Goal: Book appointment/travel/reservation

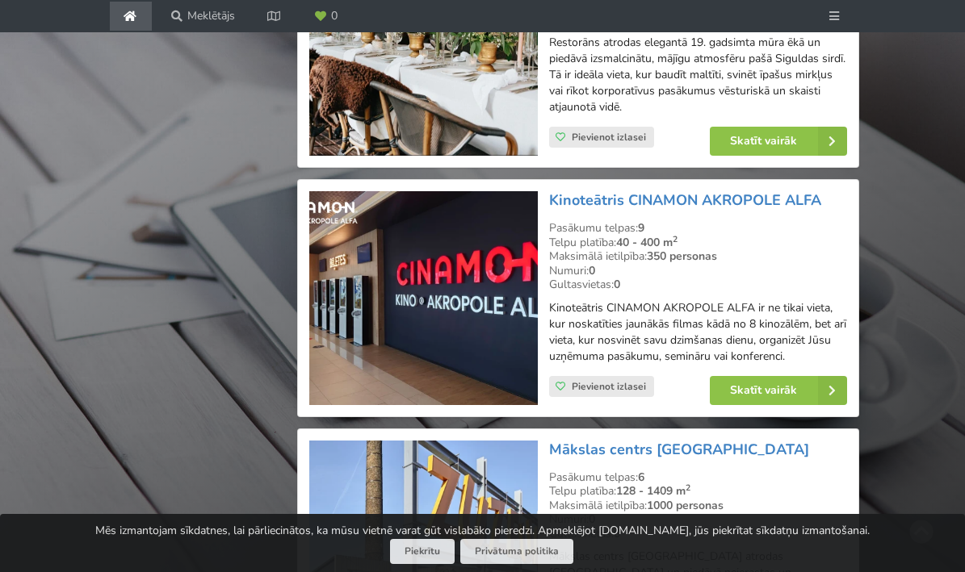
scroll to position [2446, 0]
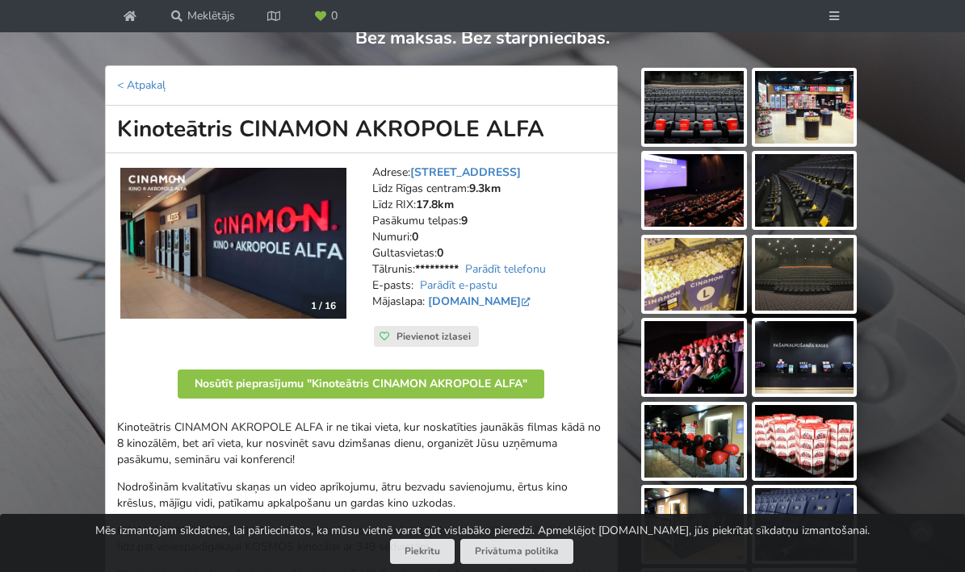
scroll to position [203, 0]
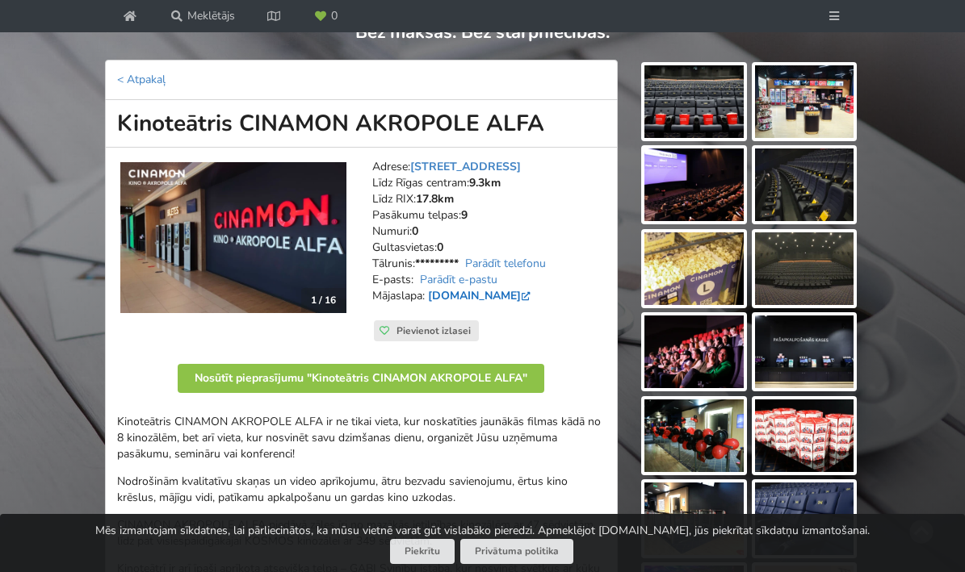
click at [477, 296] on link "cinamonkino.com" at bounding box center [481, 295] width 106 height 15
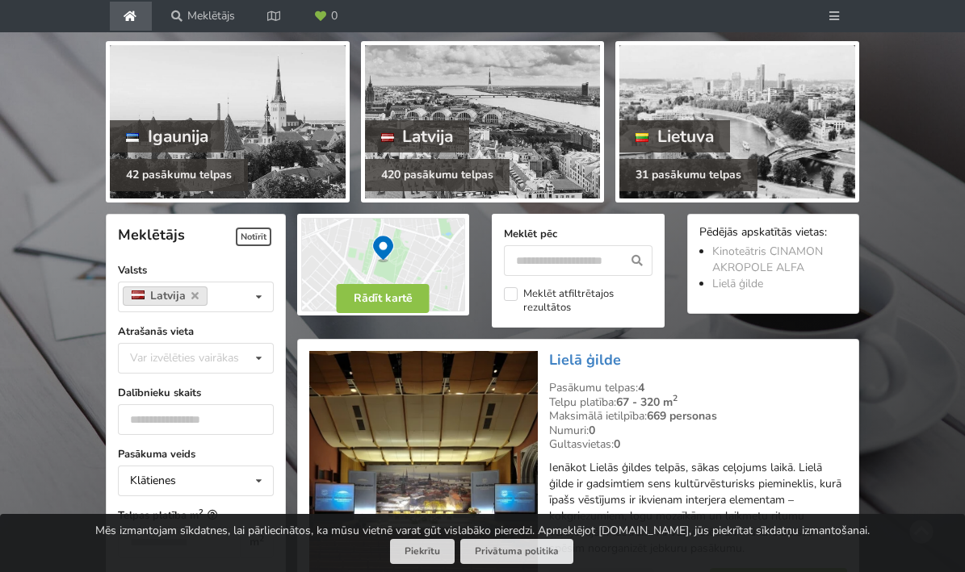
scroll to position [232, 0]
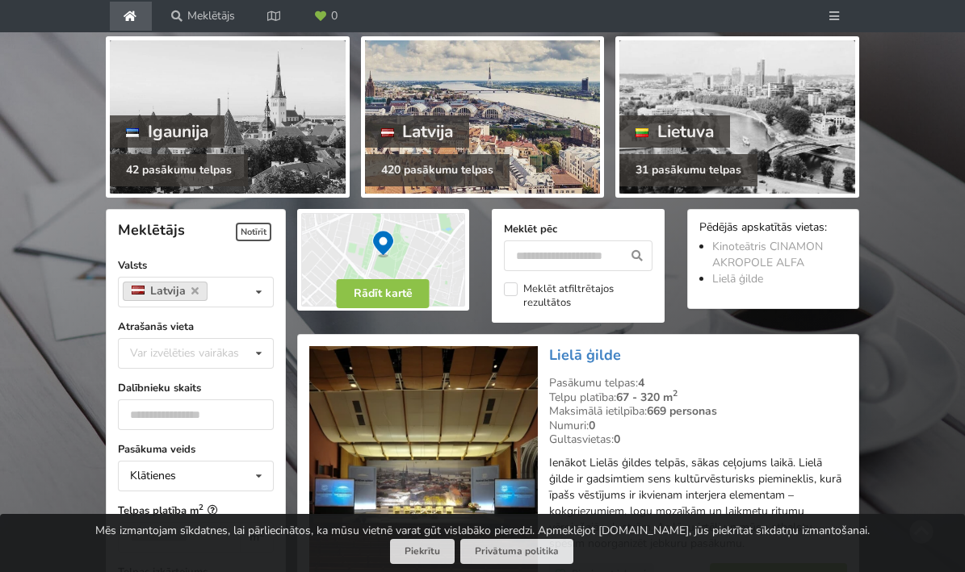
click at [470, 113] on div at bounding box center [483, 116] width 236 height 153
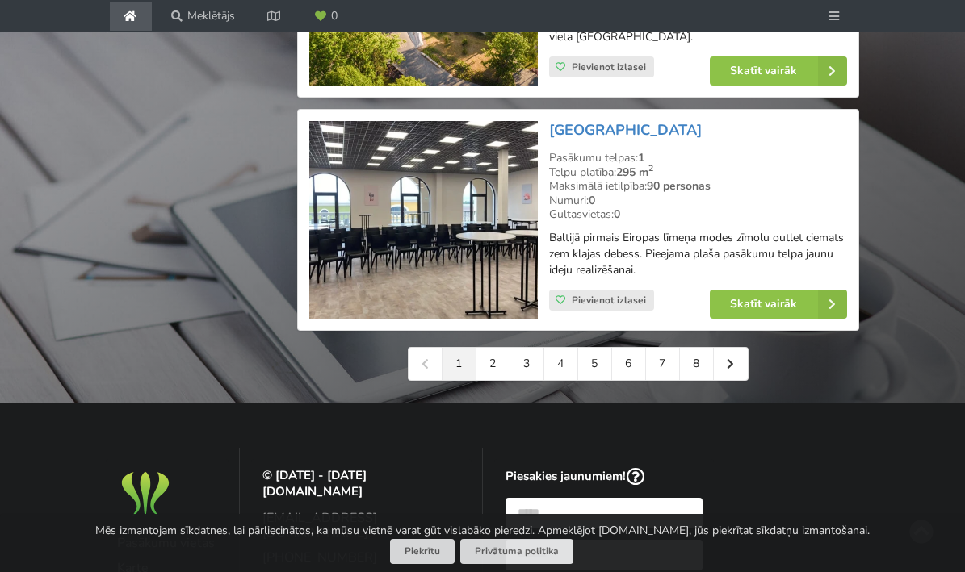
scroll to position [3847, 0]
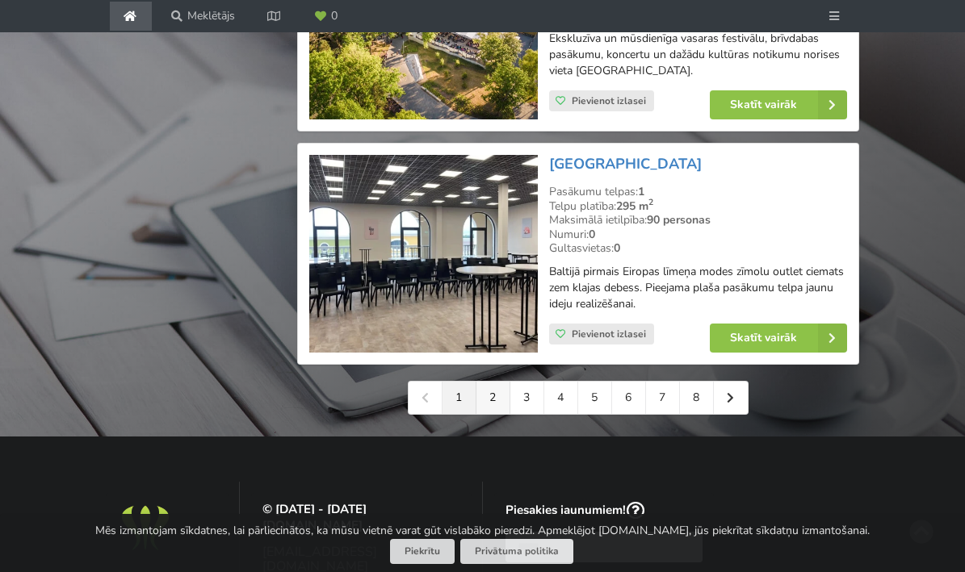
click at [491, 382] on link "2" at bounding box center [493, 398] width 34 height 32
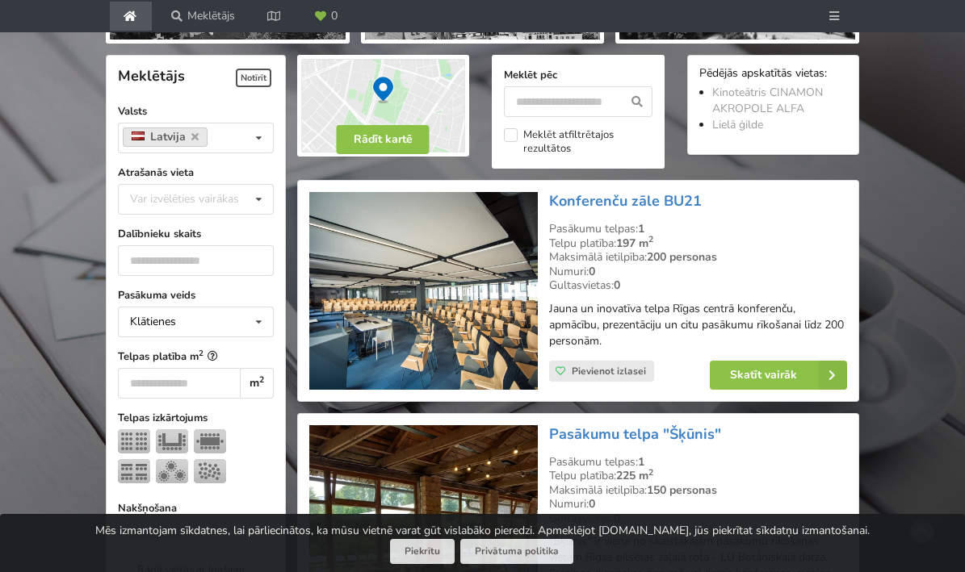
scroll to position [382, 0]
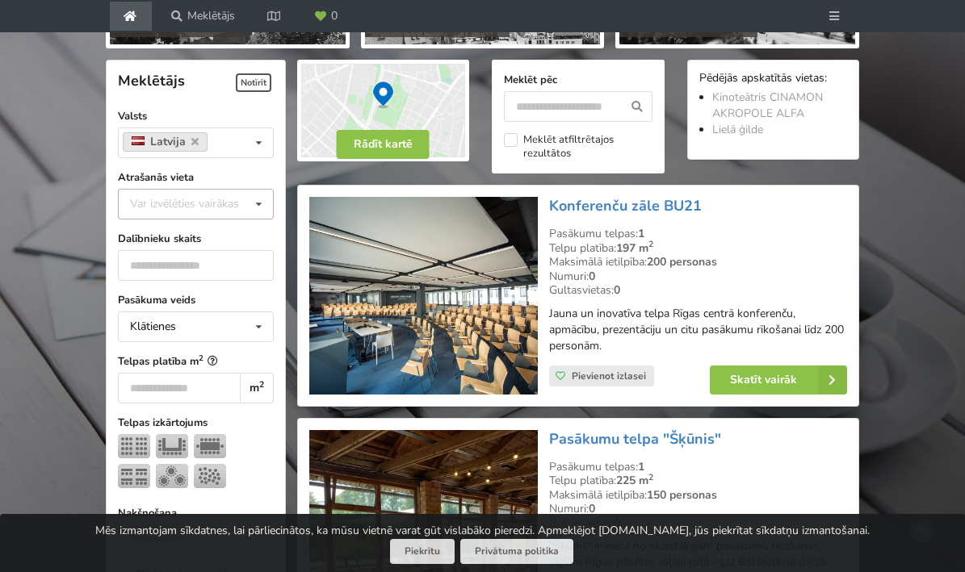
click at [258, 205] on icon at bounding box center [258, 205] width 23 height 30
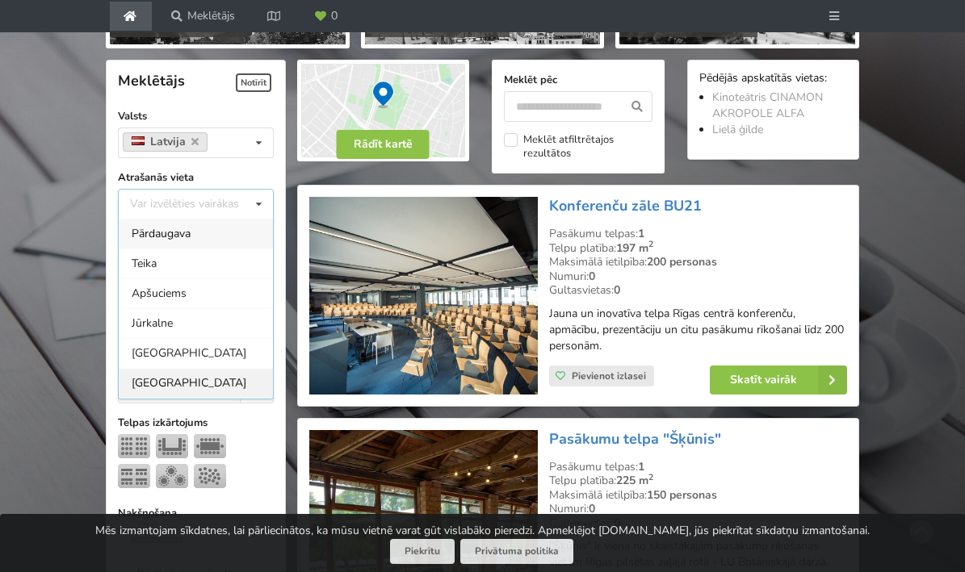
click at [181, 377] on div "[GEOGRAPHIC_DATA]" at bounding box center [196, 383] width 154 height 30
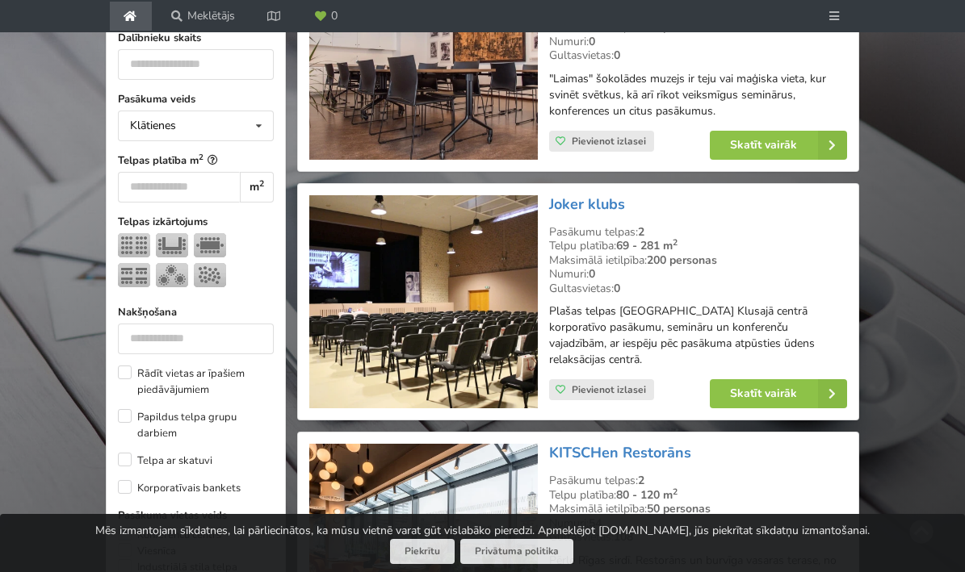
scroll to position [621, 0]
